Goal: Information Seeking & Learning: Learn about a topic

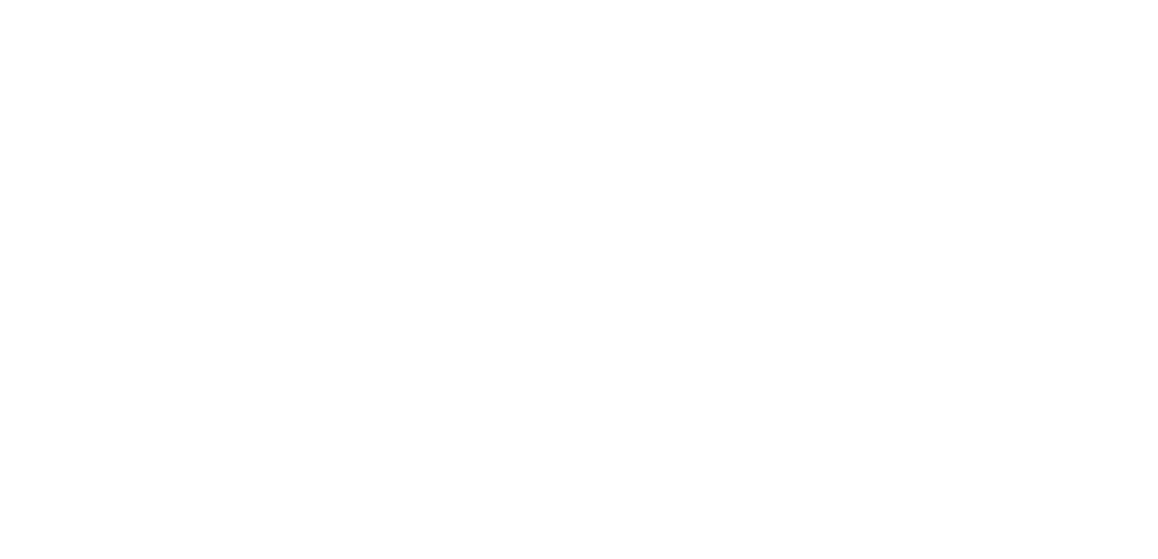
select select "******"
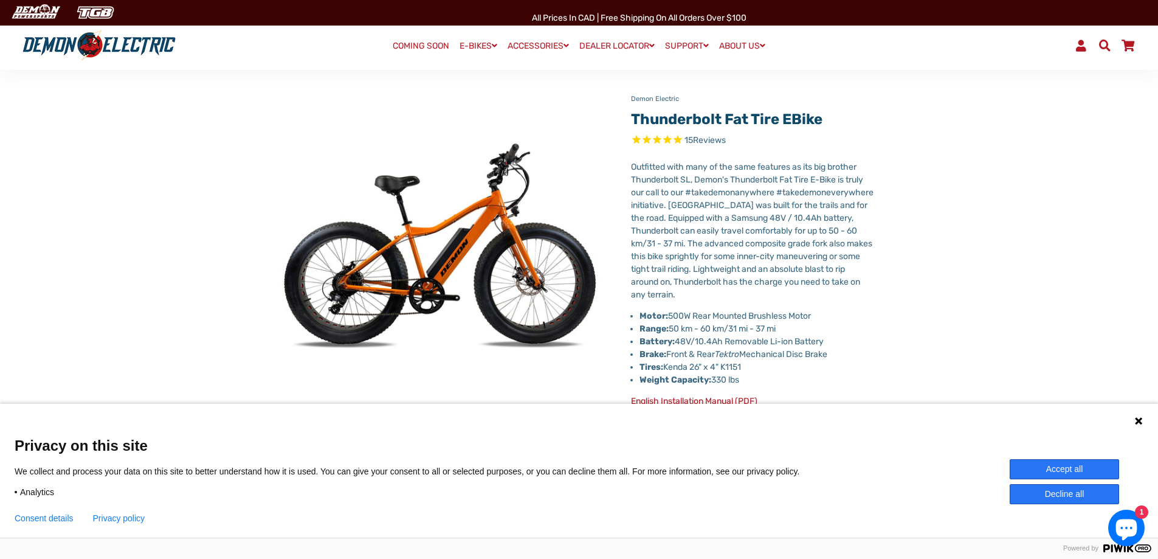
scroll to position [122, 0]
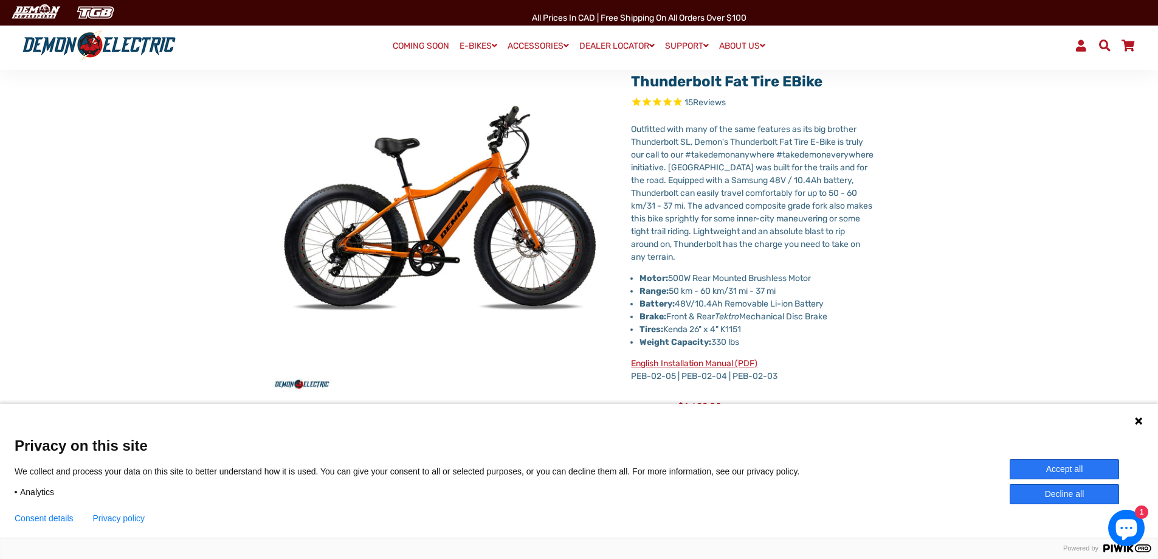
click at [1141, 417] on icon at bounding box center [1139, 421] width 10 height 10
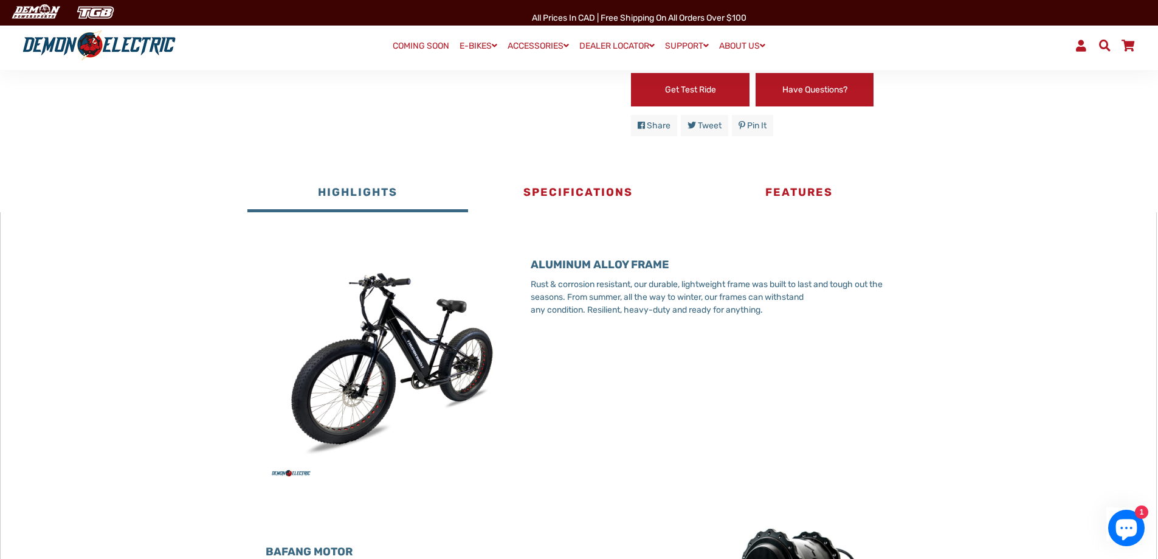
scroll to position [608, 0]
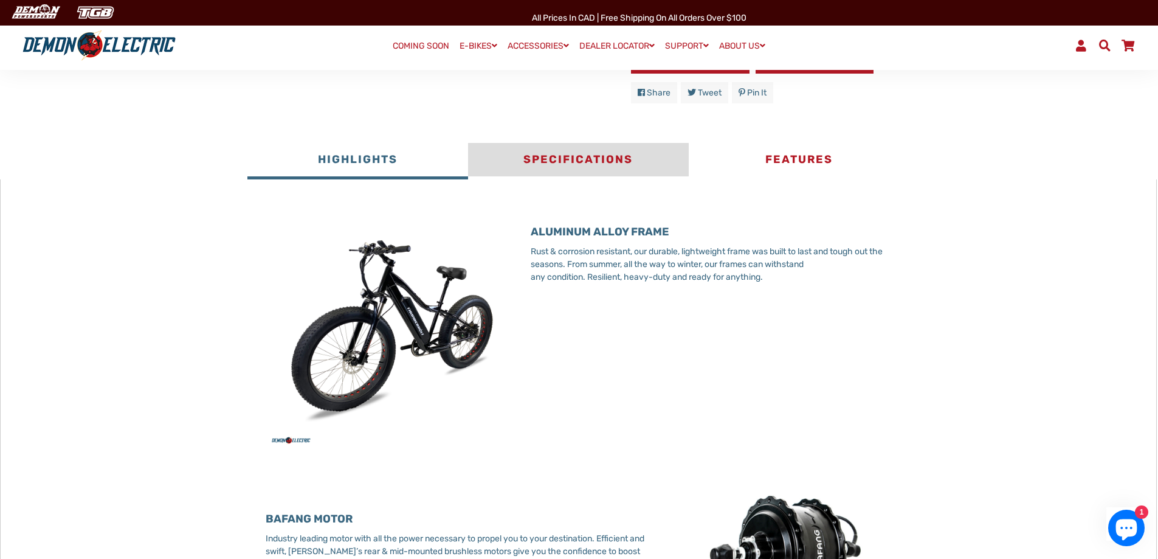
click at [580, 153] on button "Specifications" at bounding box center [578, 161] width 221 height 36
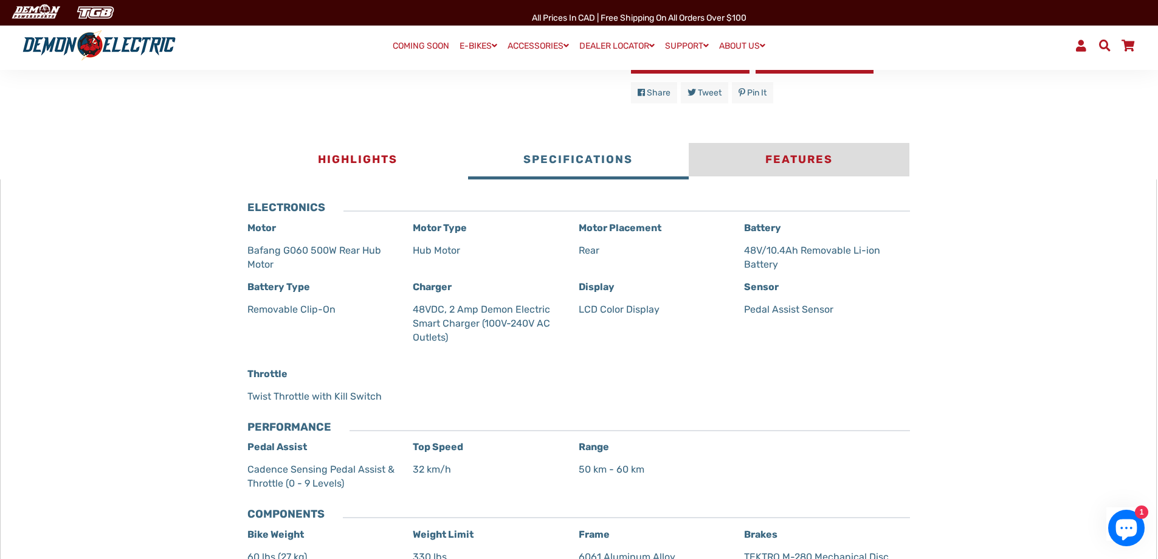
click at [783, 162] on button "Features" at bounding box center [799, 161] width 221 height 36
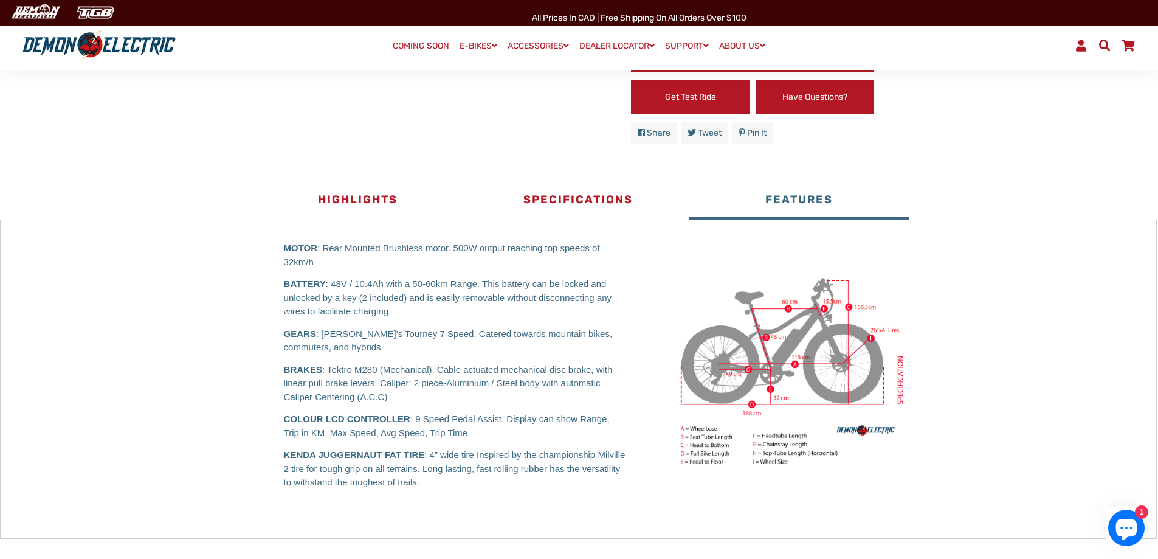
scroll to position [547, 0]
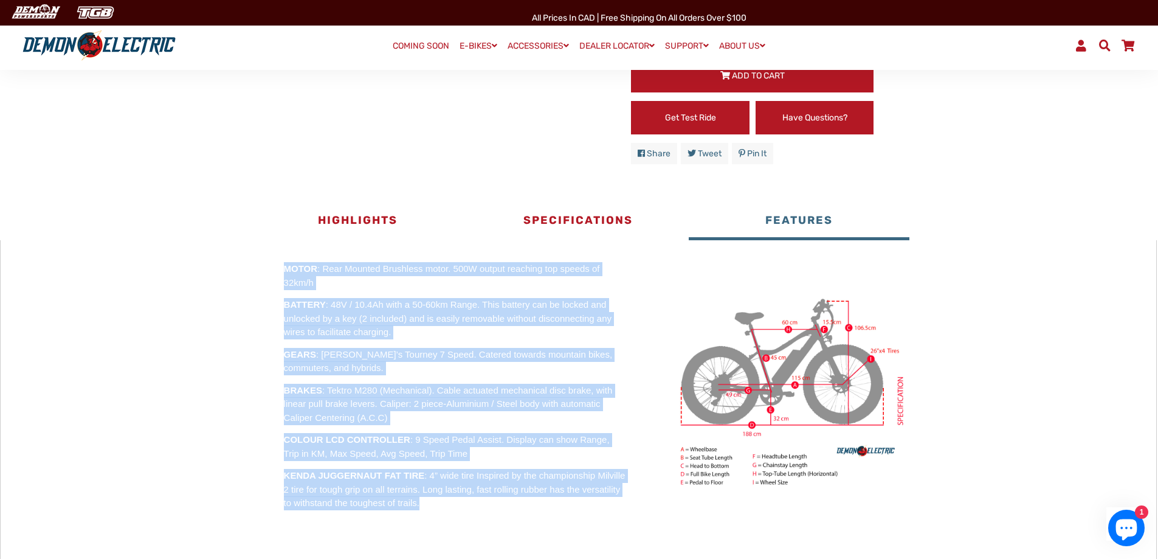
drag, startPoint x: 281, startPoint y: 268, endPoint x: 447, endPoint y: 508, distance: 292.0
click at [447, 508] on div "MOTOR : Rear Mounted Brushless motor. 500W output reaching top speeds of 32km/h…" at bounding box center [455, 386] width 379 height 248
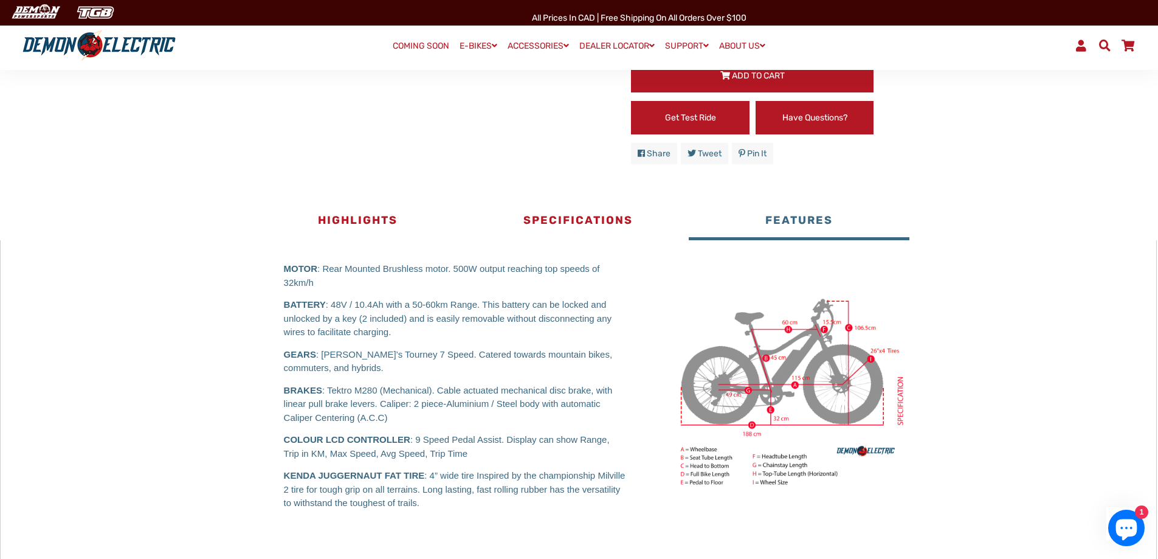
click at [1115, 425] on div "× MOTOR : Rear Mounted Brushless motor. 500W output reaching top speeds of 32km…" at bounding box center [578, 399] width 1157 height 319
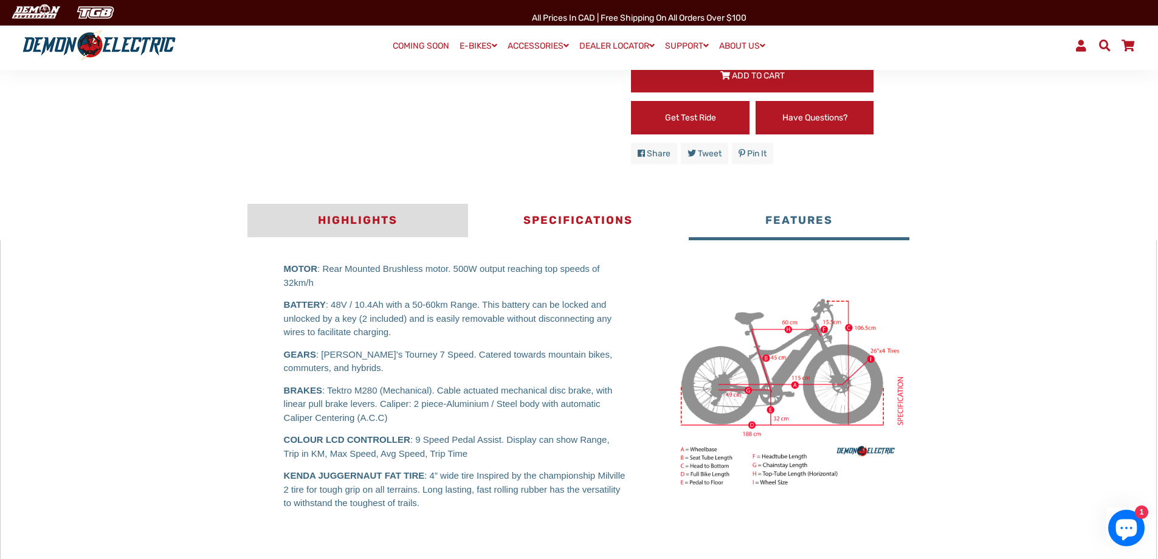
click at [357, 210] on button "Highlights" at bounding box center [357, 222] width 221 height 36
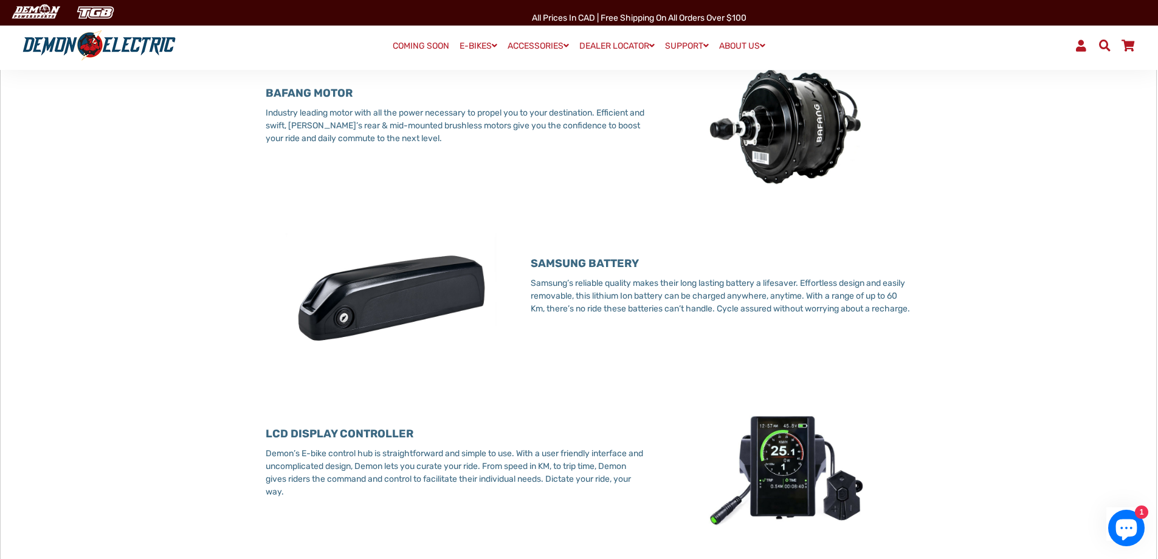
scroll to position [669, 0]
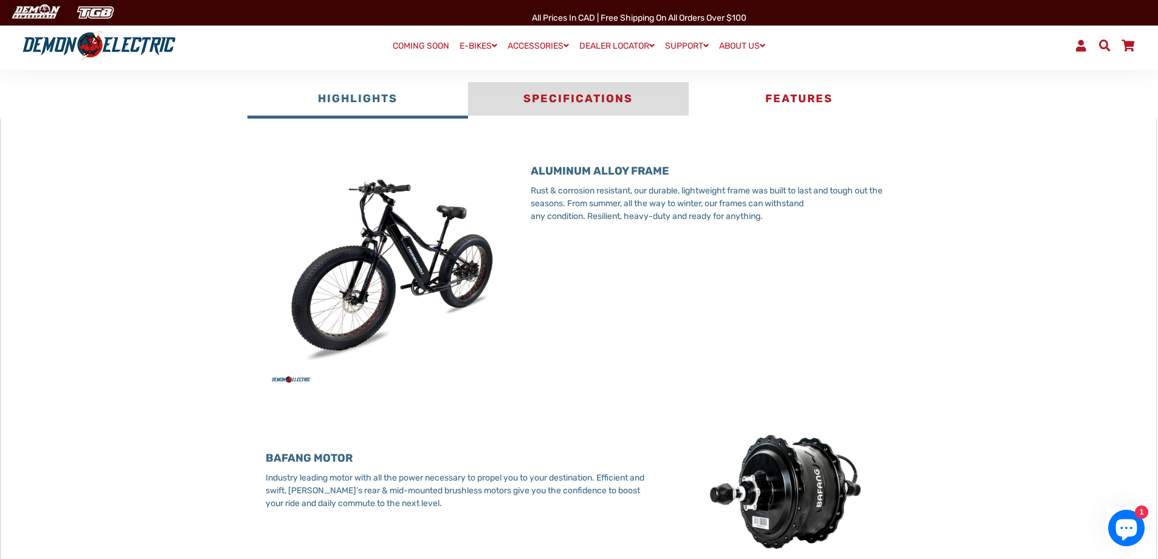
click at [574, 100] on button "Specifications" at bounding box center [578, 100] width 221 height 36
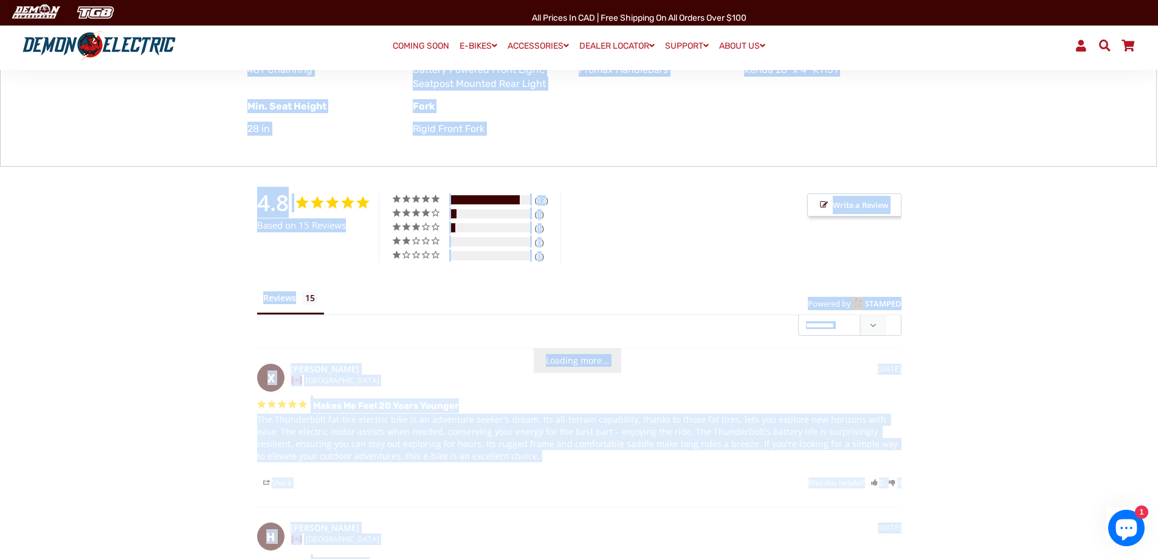
scroll to position [1223, 0]
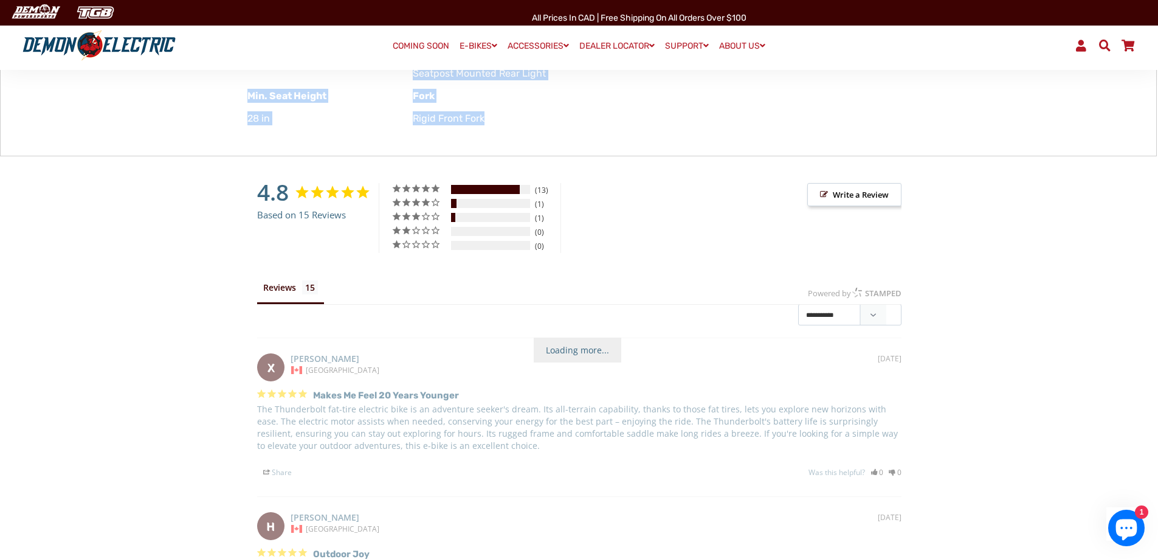
drag, startPoint x: 246, startPoint y: 142, endPoint x: 554, endPoint y: 128, distance: 308.6
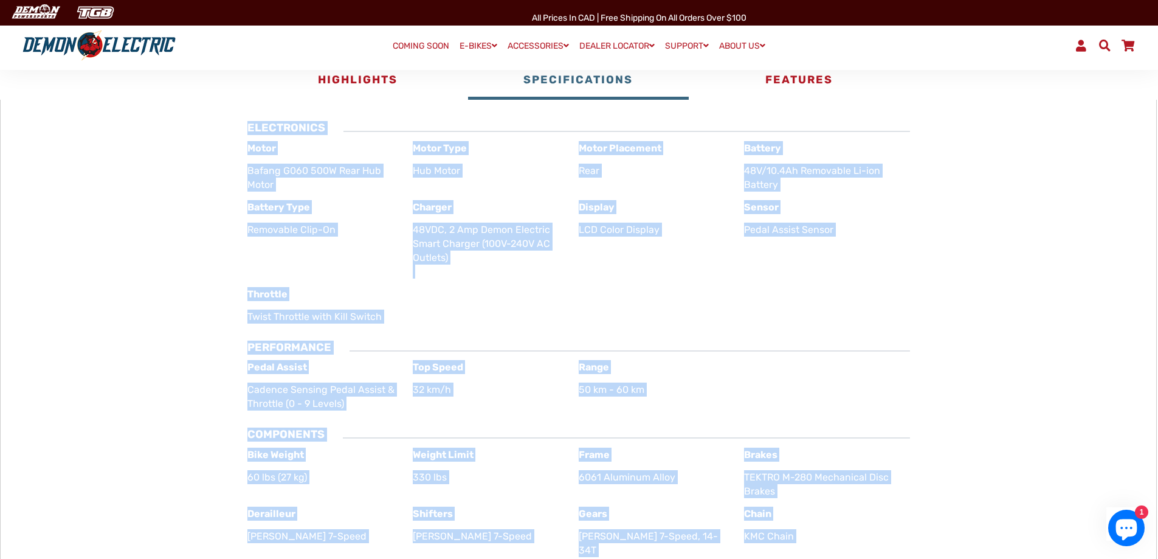
scroll to position [676, 0]
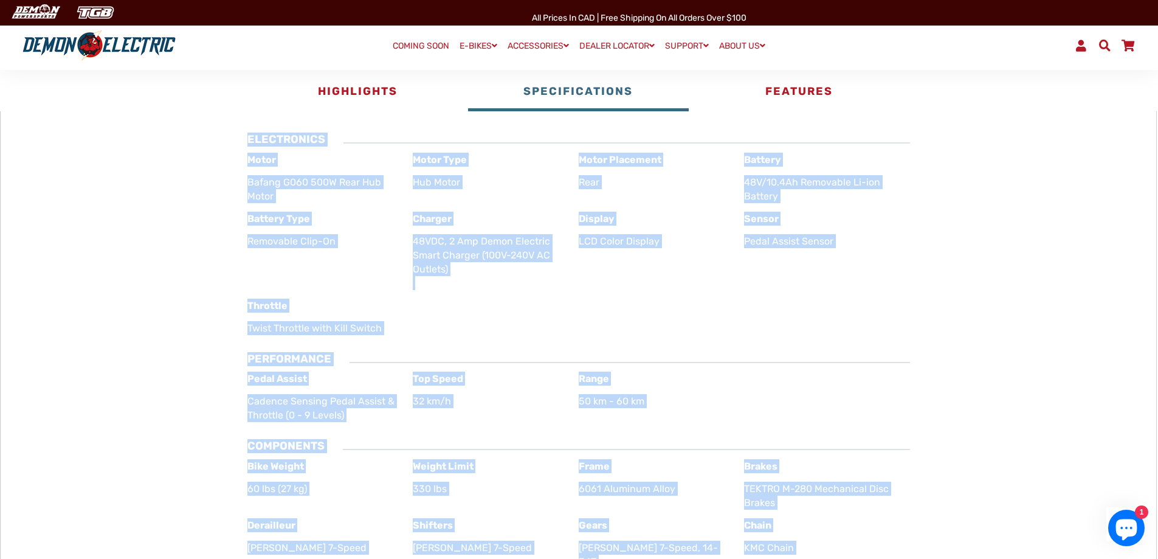
copy div "ELECTRONICS Motor Bafang G060 500W Rear Hub Motor Motor Type Hub Motor Motor Pl…"
click at [794, 86] on button "Features" at bounding box center [799, 93] width 221 height 36
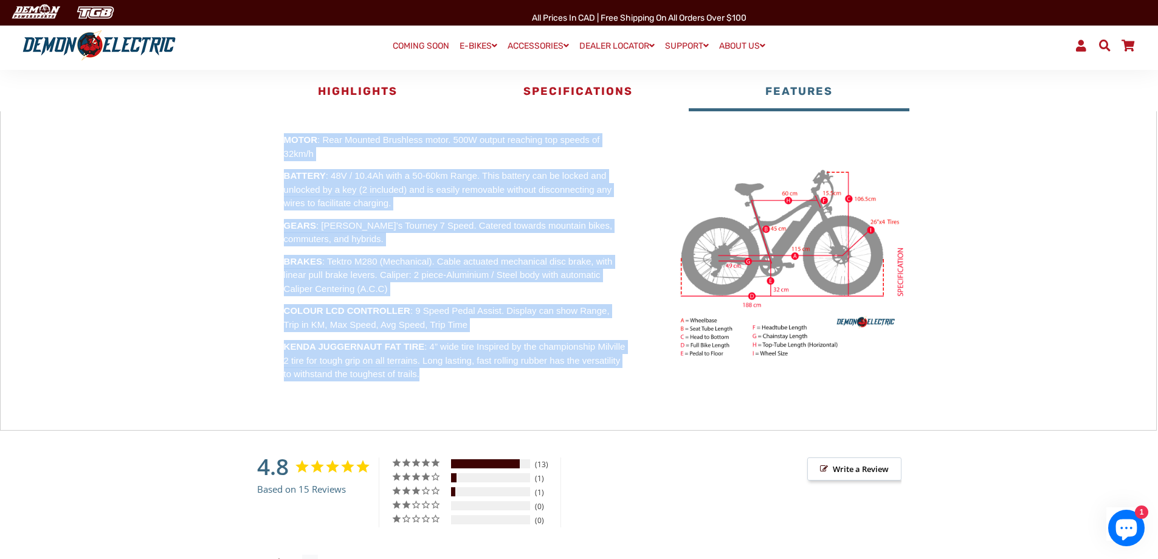
drag, startPoint x: 284, startPoint y: 139, endPoint x: 476, endPoint y: 372, distance: 301.5
click at [476, 372] on div "MOTOR : Rear Mounted Brushless motor. 500W output reaching top speeds of 32km/h…" at bounding box center [455, 257] width 379 height 248
copy div "MOTOR : Rear Mounted Brushless motor. 500W output reaching top speeds of 32km/h…"
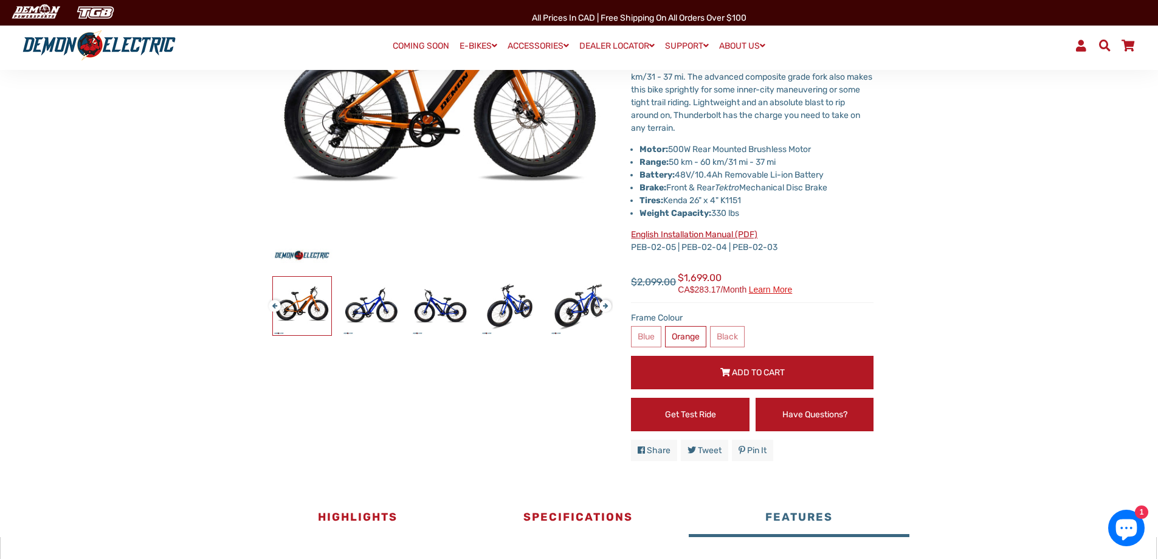
scroll to position [0, 0]
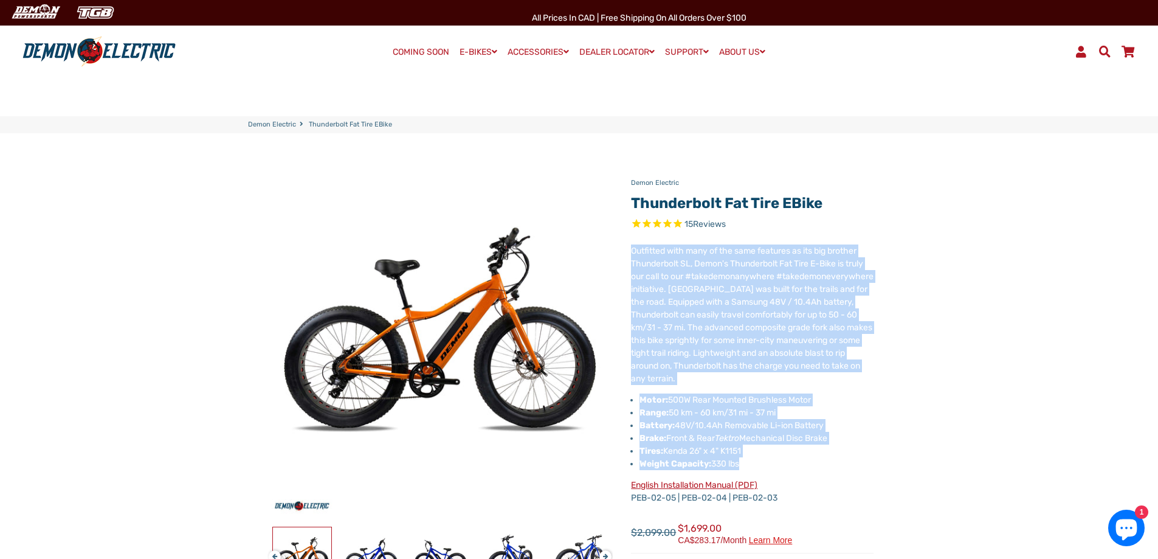
drag, startPoint x: 747, startPoint y: 465, endPoint x: 634, endPoint y: 249, distance: 243.5
click at [634, 249] on div "Outfitted with many of the same features as its big brother Thunderbolt SL, Dem…" at bounding box center [752, 378] width 243 height 268
copy div "Outfitted with many of the same features as its big brother Thunderbolt SL, Dem…"
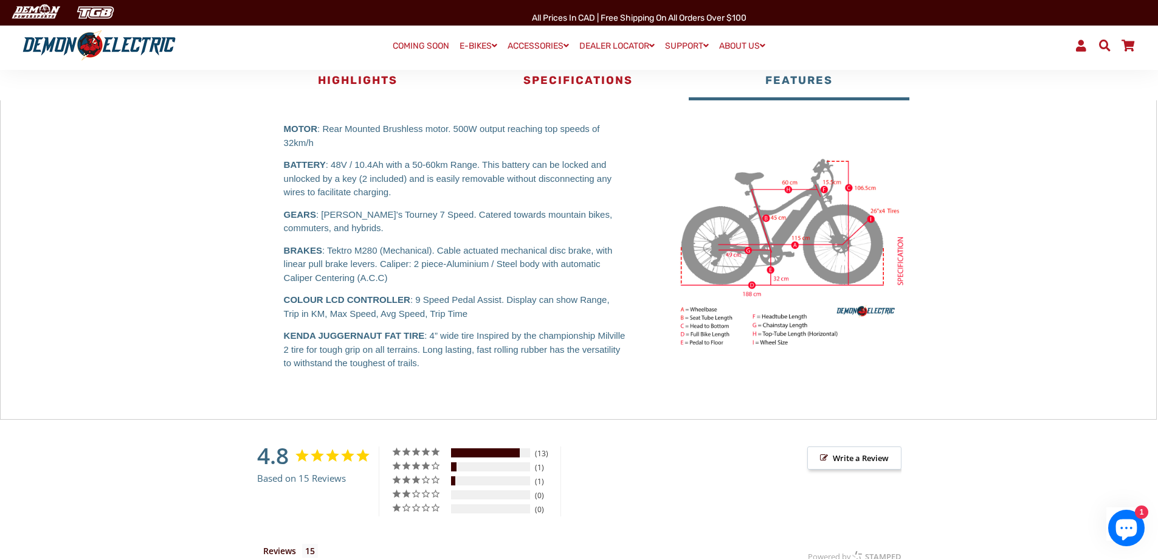
scroll to position [486, 0]
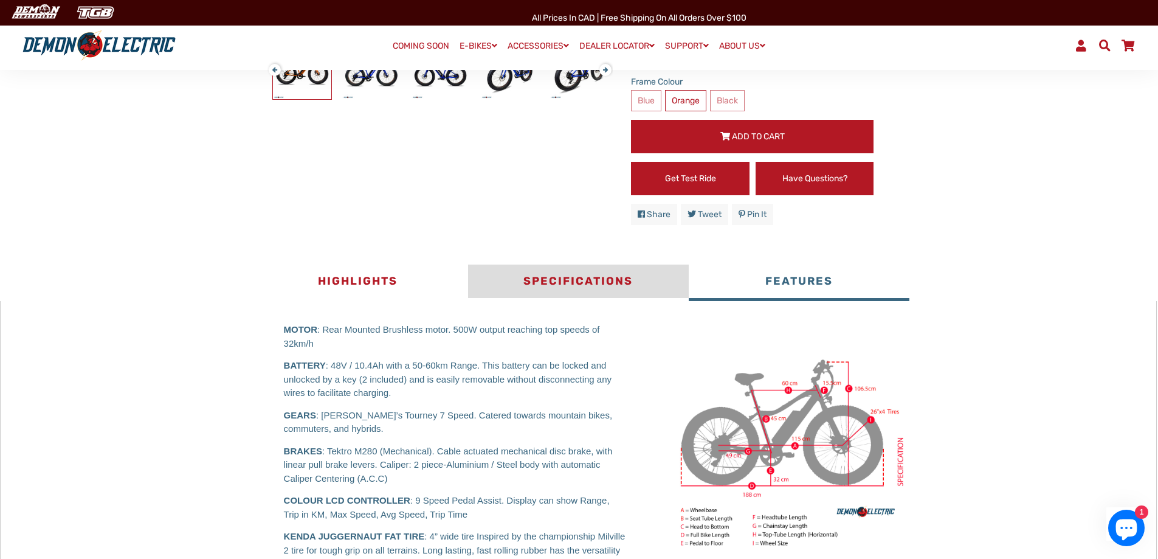
click at [571, 283] on button "Specifications" at bounding box center [578, 283] width 221 height 36
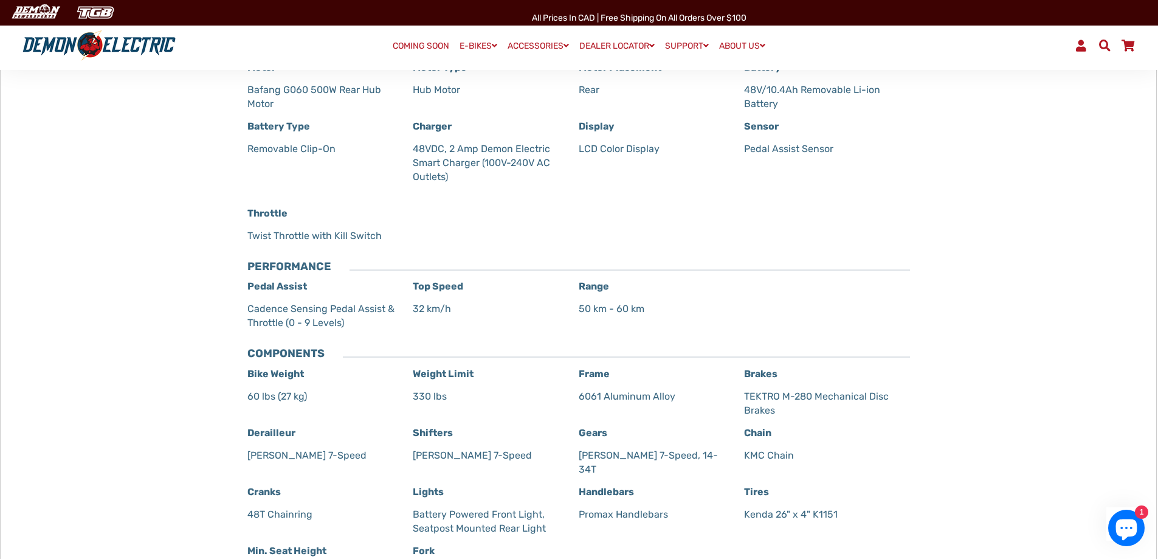
scroll to position [791, 0]
